Goal: Transaction & Acquisition: Purchase product/service

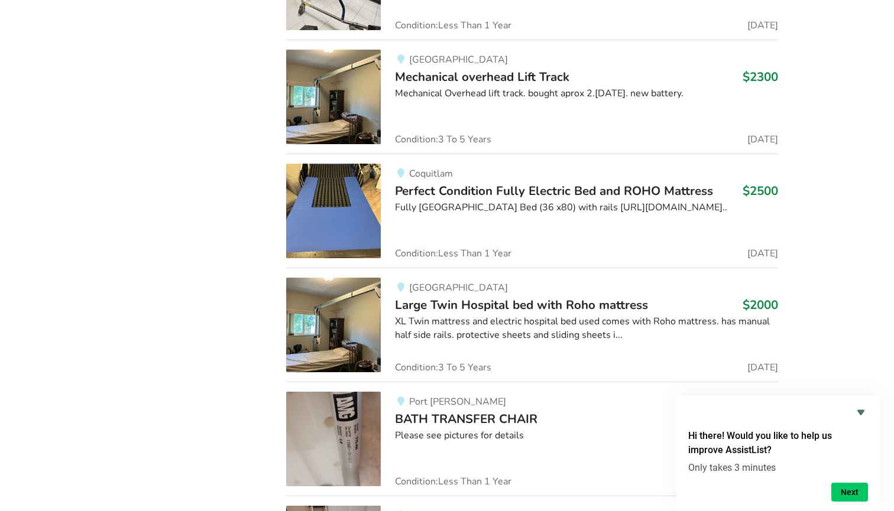
scroll to position [1672, 0]
click at [356, 222] on img at bounding box center [333, 211] width 95 height 95
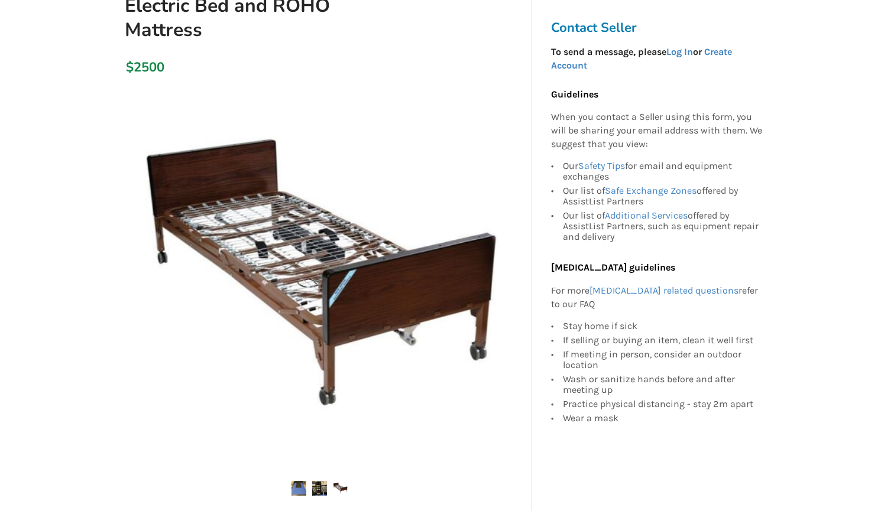
scroll to position [174, 0]
click at [340, 489] on img at bounding box center [340, 488] width 15 height 15
click at [321, 487] on img at bounding box center [319, 488] width 15 height 15
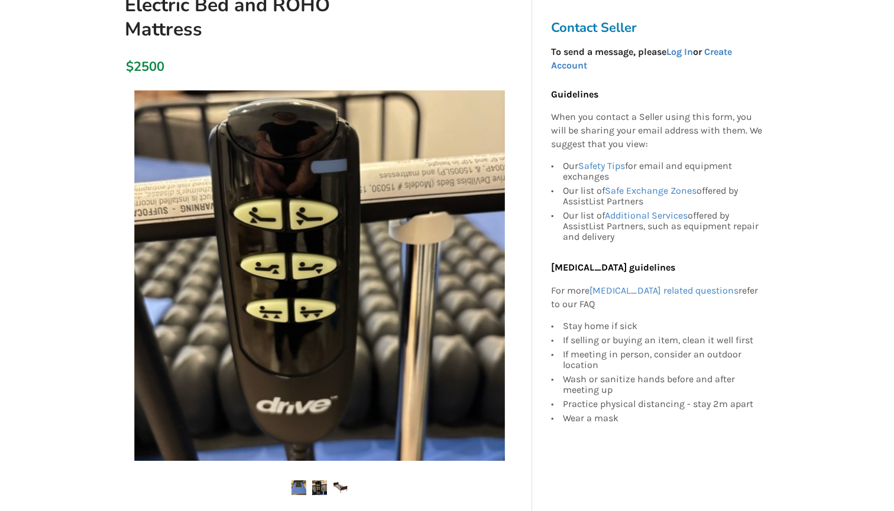
click at [295, 488] on img at bounding box center [298, 488] width 15 height 15
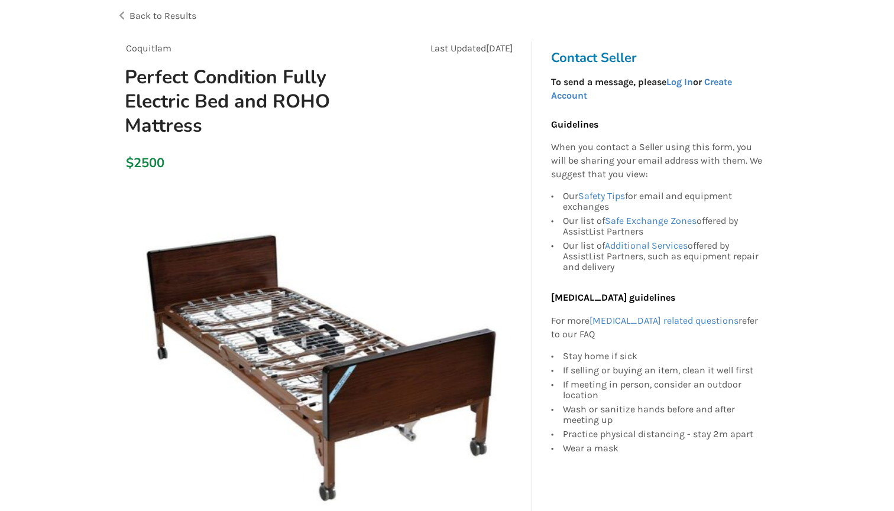
scroll to position [43, 0]
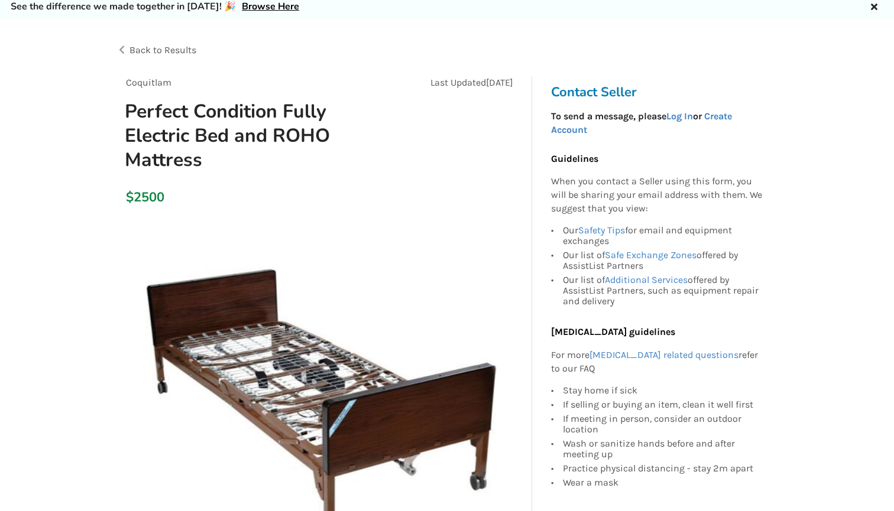
click at [124, 50] on div "Back to Results" at bounding box center [281, 50] width 331 height 33
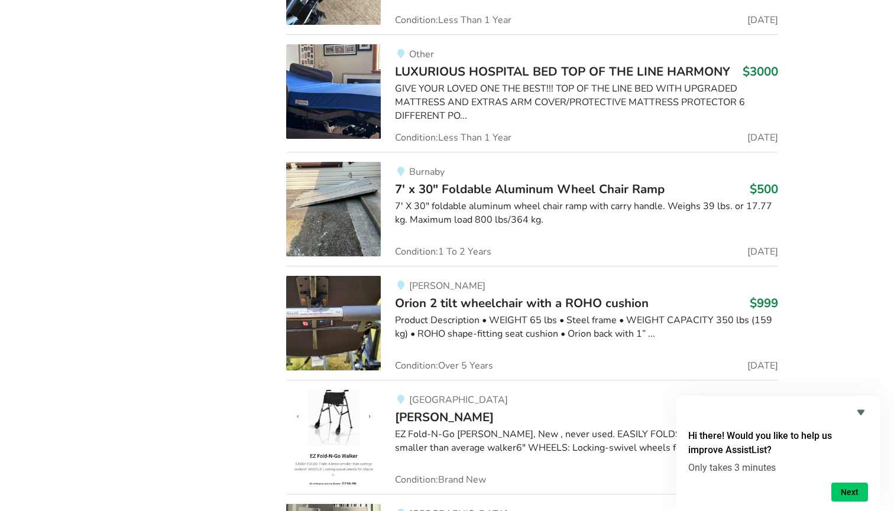
scroll to position [13855, 0]
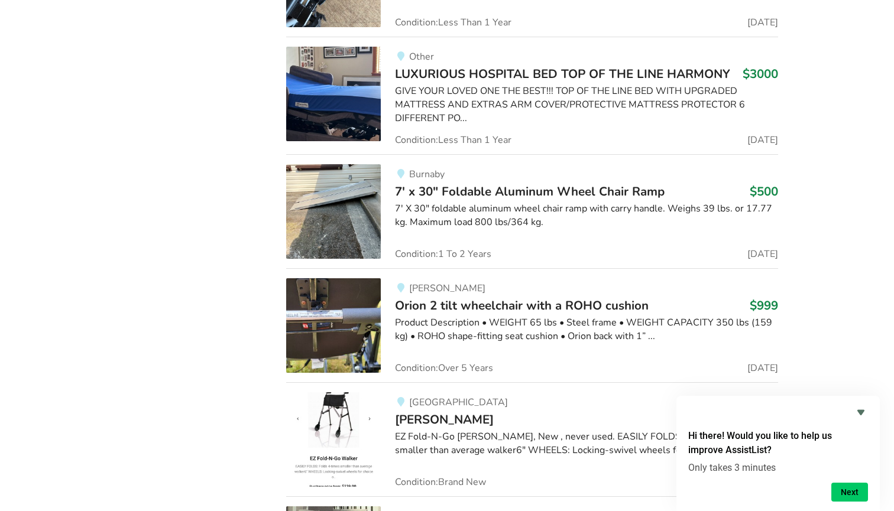
click at [349, 79] on img at bounding box center [333, 94] width 95 height 95
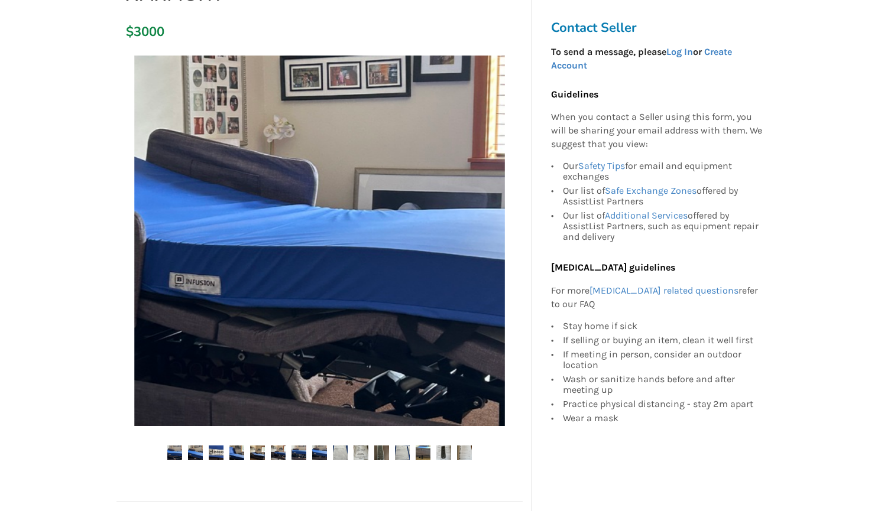
scroll to position [213, 0]
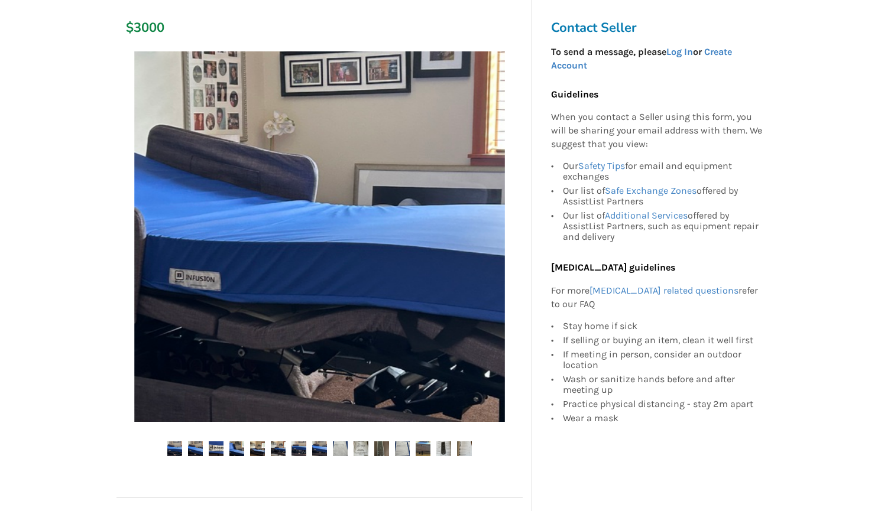
click at [351, 221] on img at bounding box center [319, 236] width 371 height 371
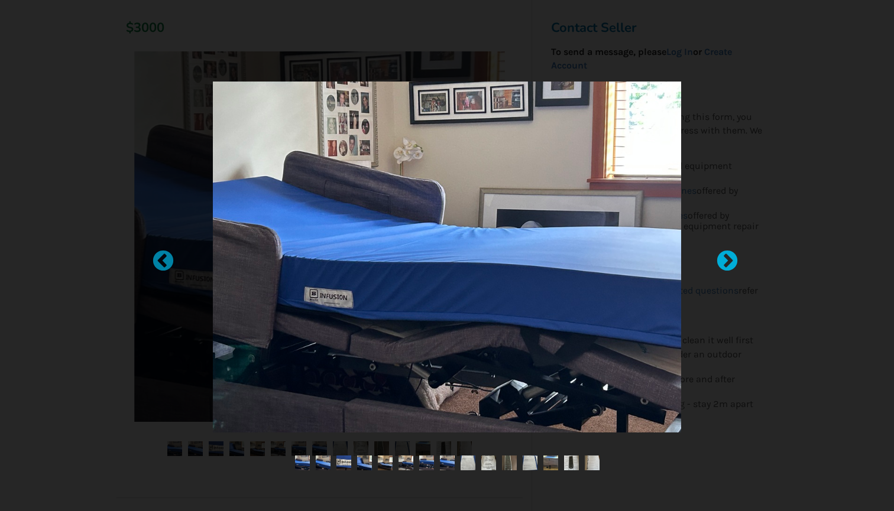
click at [727, 261] on div at bounding box center [721, 256] width 12 height 12
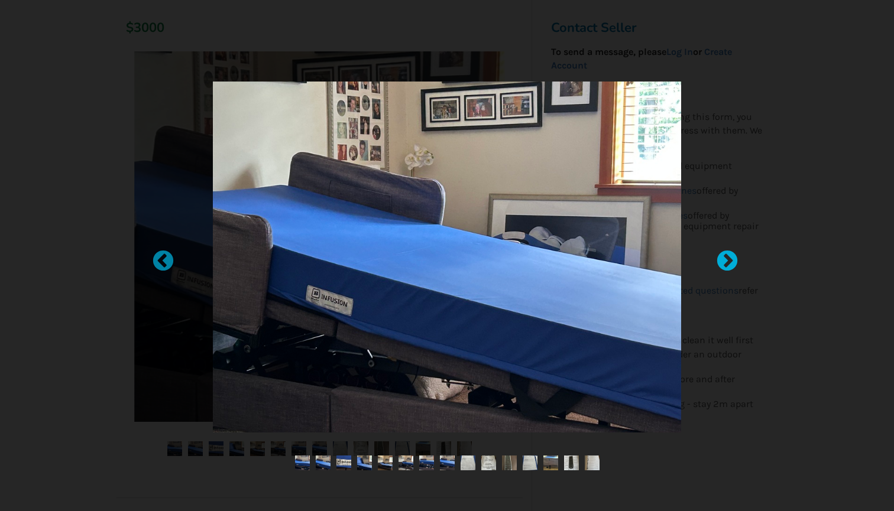
click at [727, 261] on div at bounding box center [721, 256] width 12 height 12
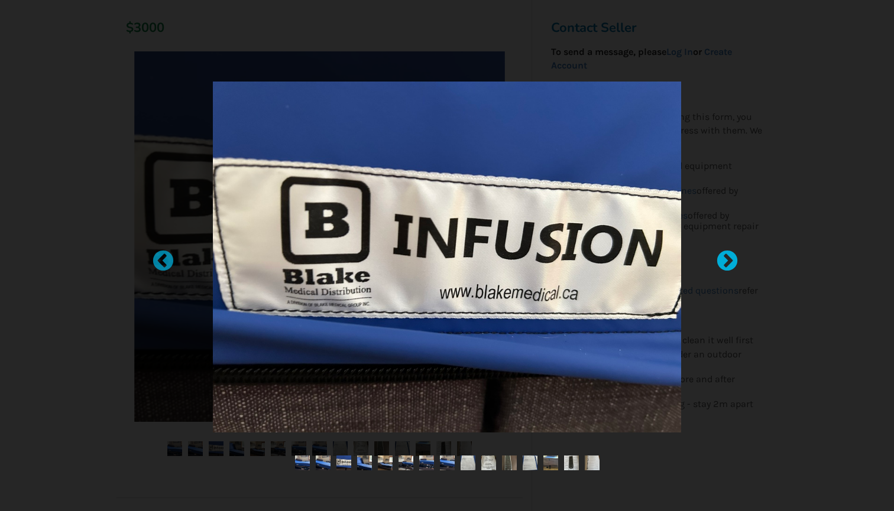
click at [727, 261] on div at bounding box center [721, 256] width 12 height 12
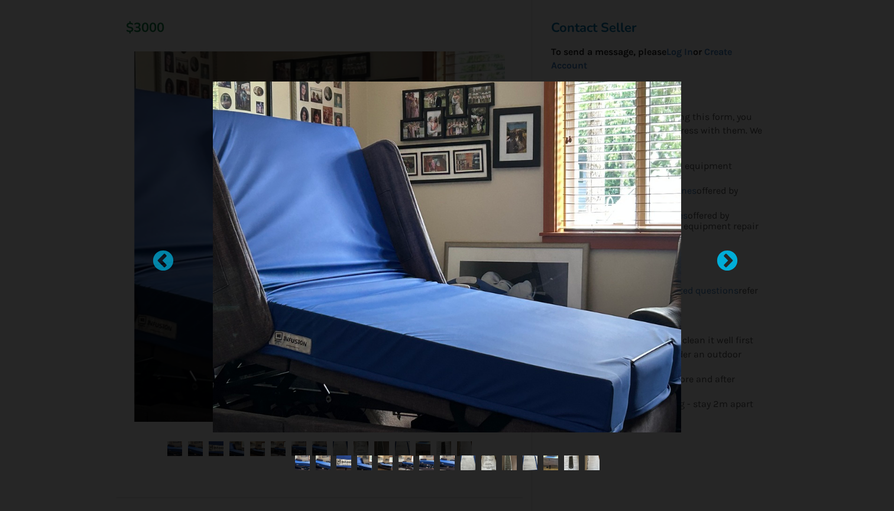
click at [727, 261] on div at bounding box center [721, 256] width 12 height 12
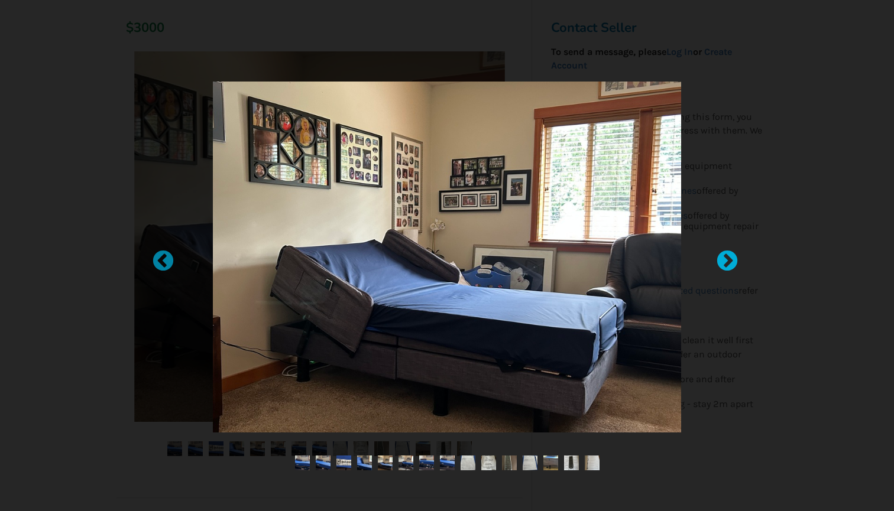
click at [727, 261] on div at bounding box center [721, 256] width 12 height 12
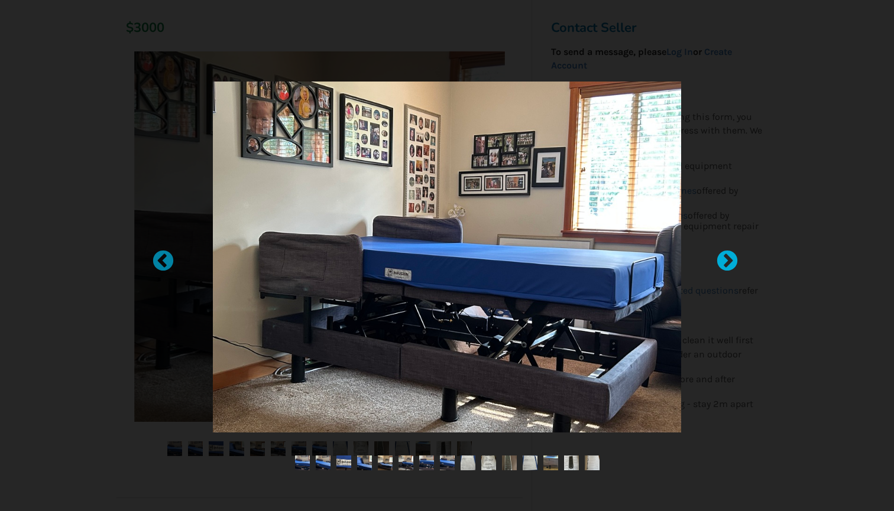
click at [727, 261] on div at bounding box center [721, 256] width 12 height 12
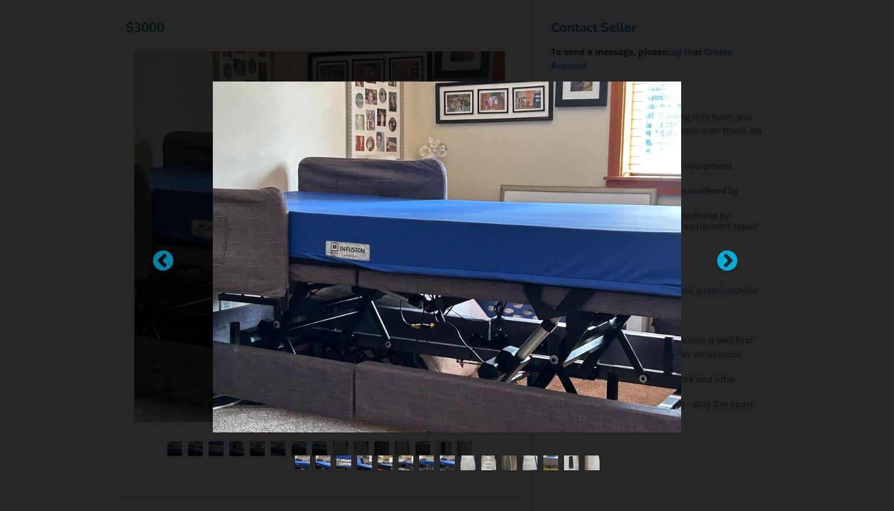
click at [727, 261] on div at bounding box center [721, 256] width 12 height 12
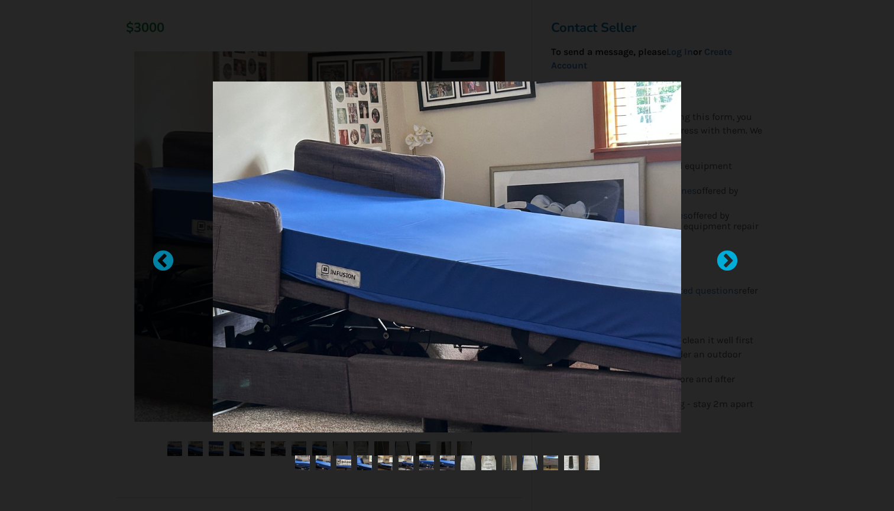
click at [727, 261] on div at bounding box center [721, 256] width 12 height 12
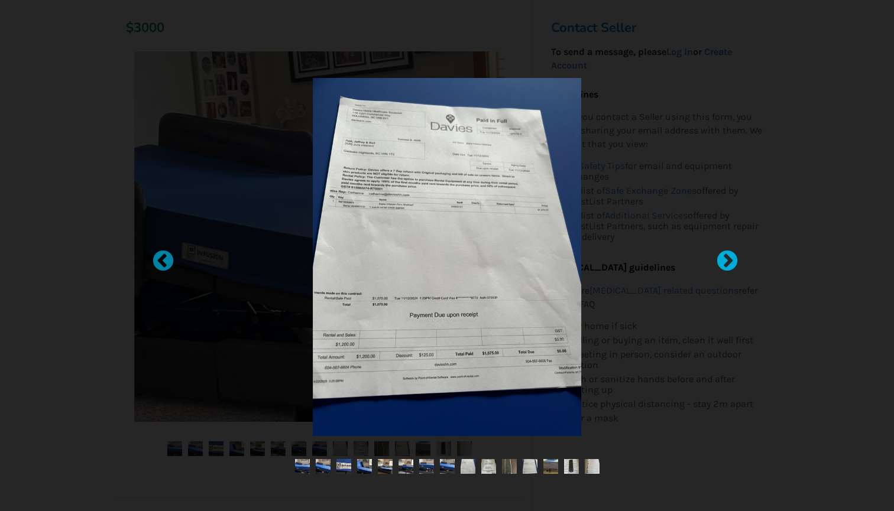
click at [727, 261] on div at bounding box center [721, 256] width 12 height 12
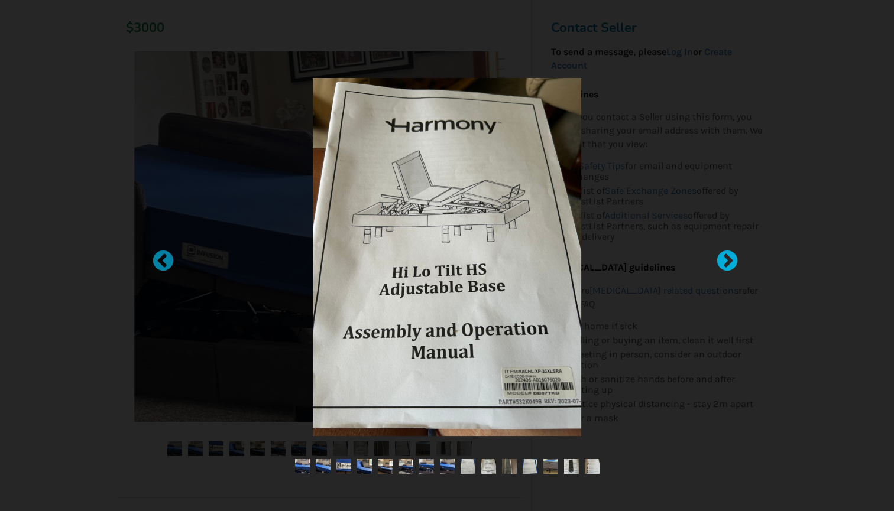
click at [727, 261] on div at bounding box center [721, 256] width 12 height 12
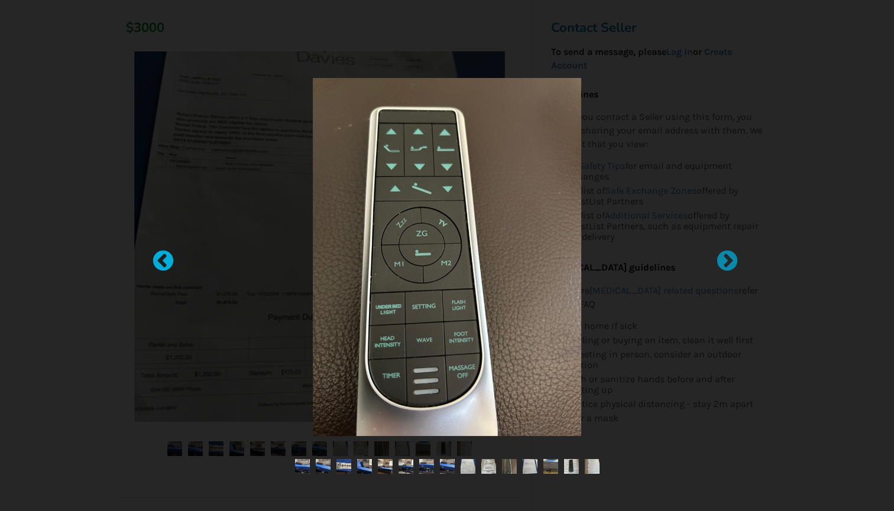
click at [163, 261] on div at bounding box center [157, 256] width 12 height 12
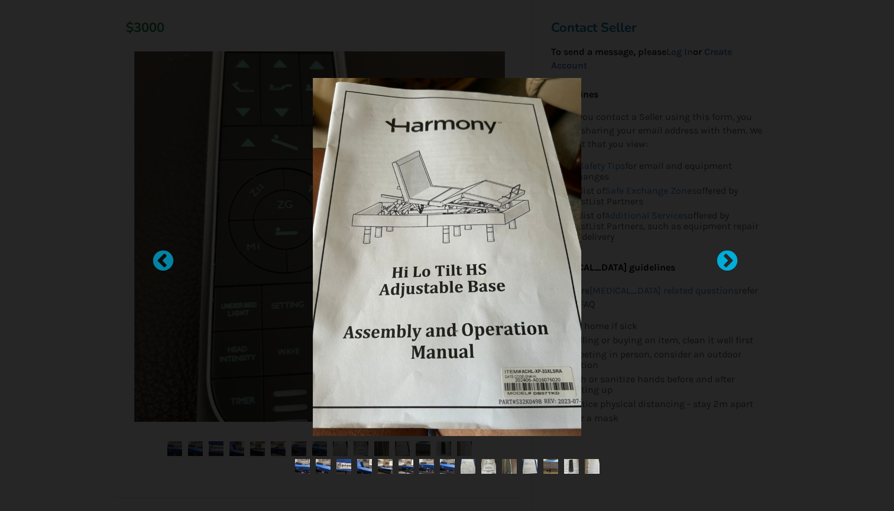
click at [727, 260] on div at bounding box center [721, 256] width 12 height 12
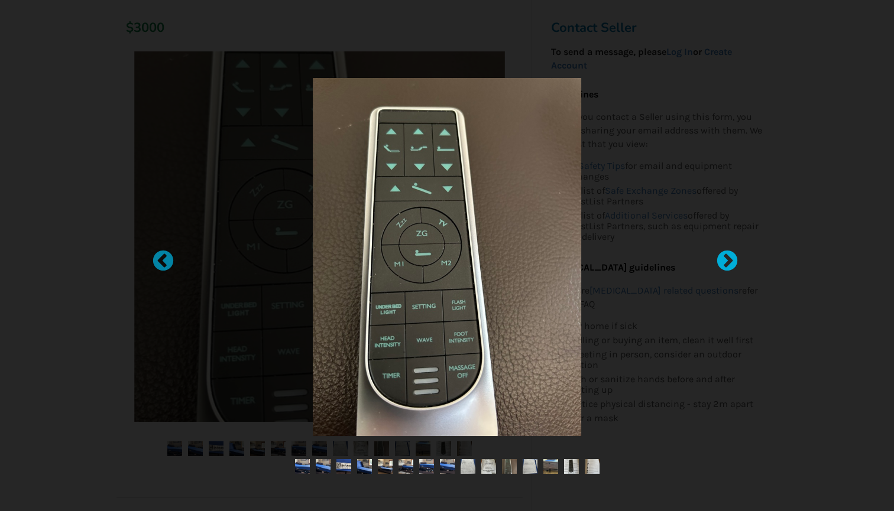
click at [727, 260] on div at bounding box center [721, 256] width 12 height 12
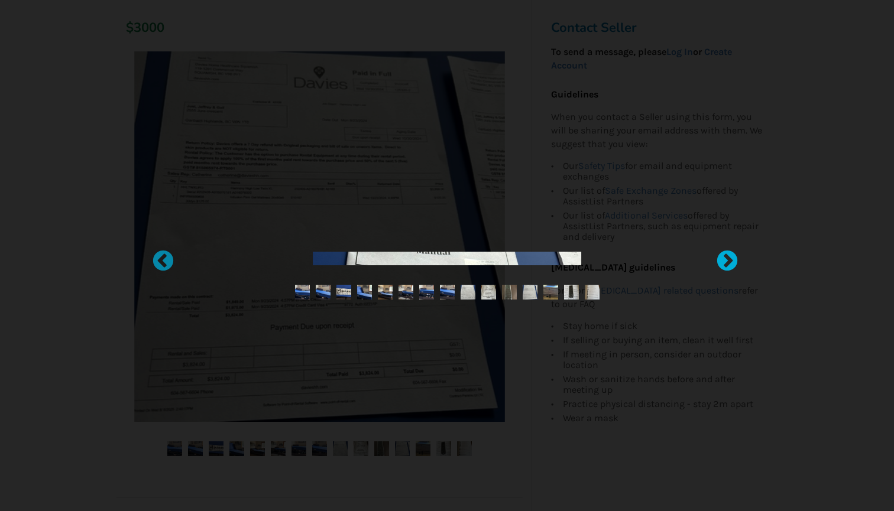
click at [727, 260] on div at bounding box center [721, 256] width 12 height 12
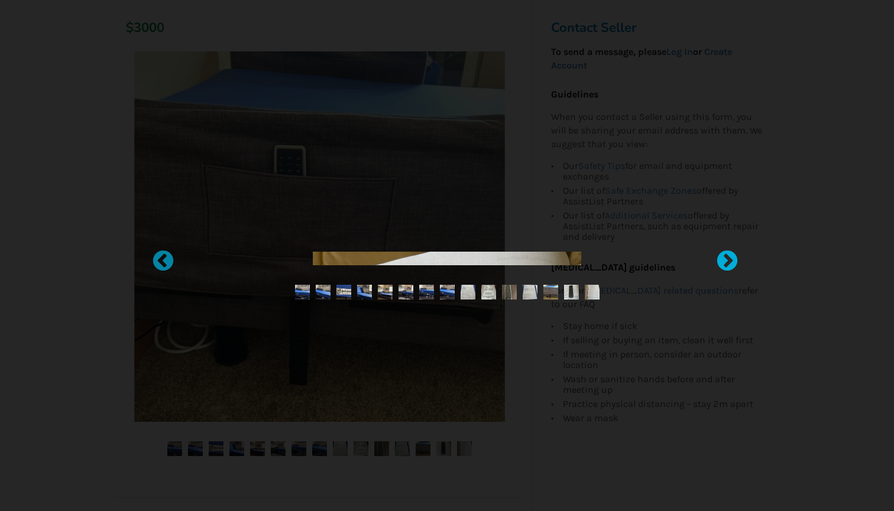
click at [727, 260] on div at bounding box center [721, 256] width 12 height 12
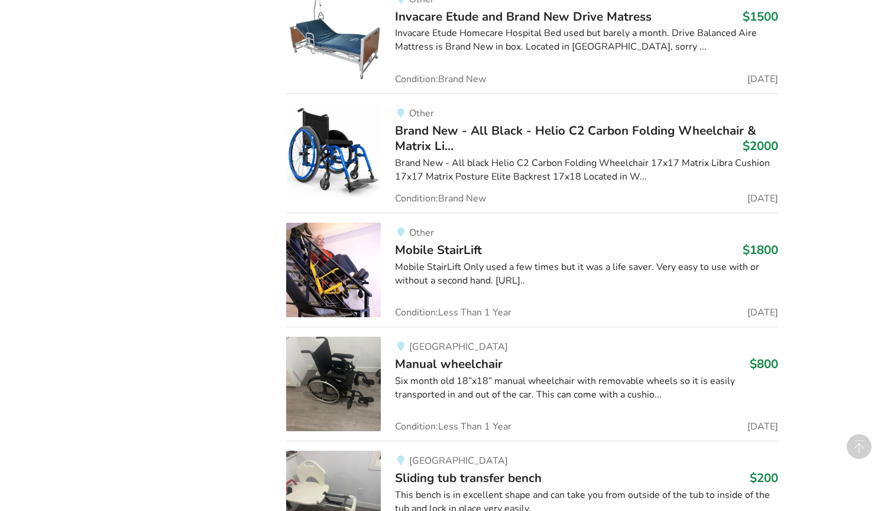
scroll to position [1672, 0]
